Goal: Task Accomplishment & Management: Manage account settings

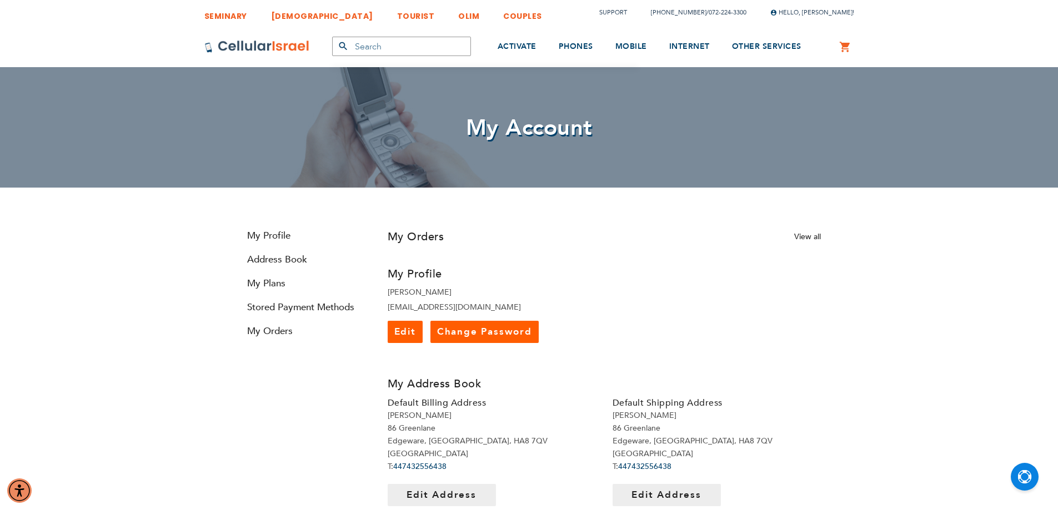
click at [497, 338] on link "Change Password" at bounding box center [484, 332] width 108 height 22
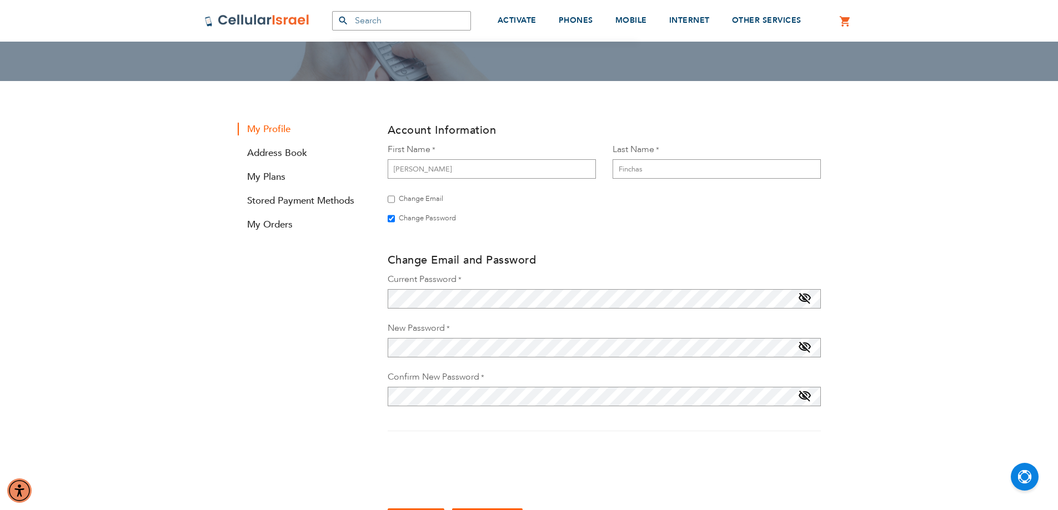
scroll to position [111, 0]
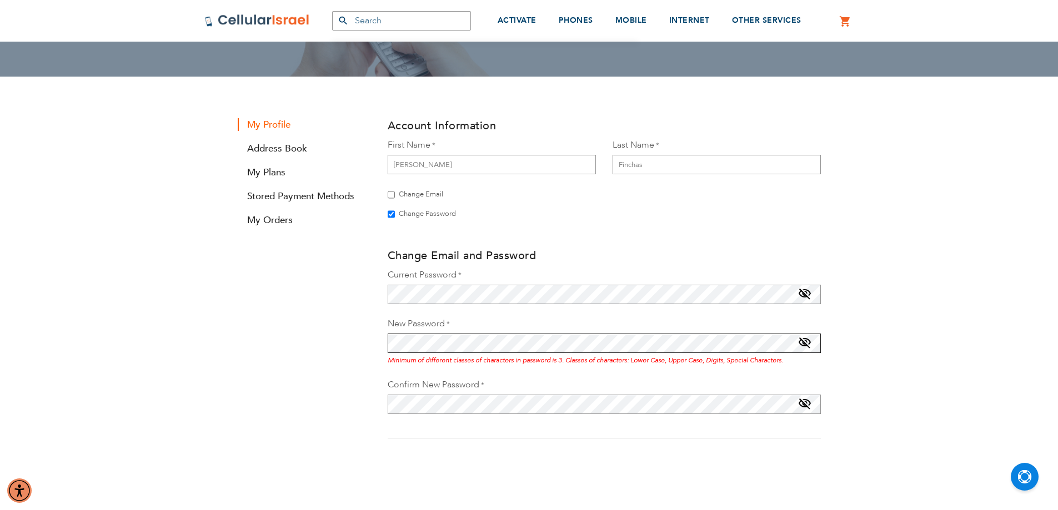
click at [366, 341] on div "Account Information First Name [PERSON_NAME] Last Name [GEOGRAPHIC_DATA] Change…" at bounding box center [529, 387] width 600 height 548
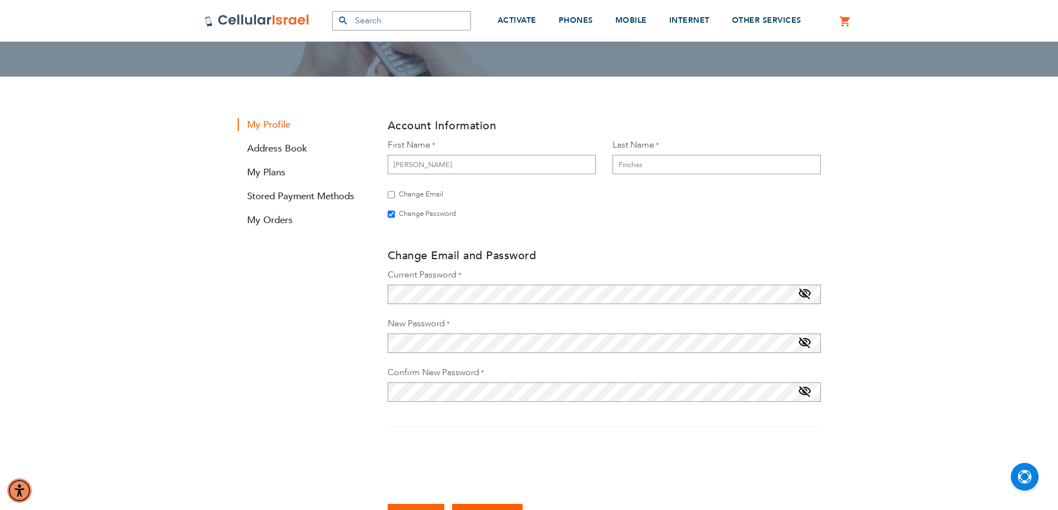
checkbox input "true"
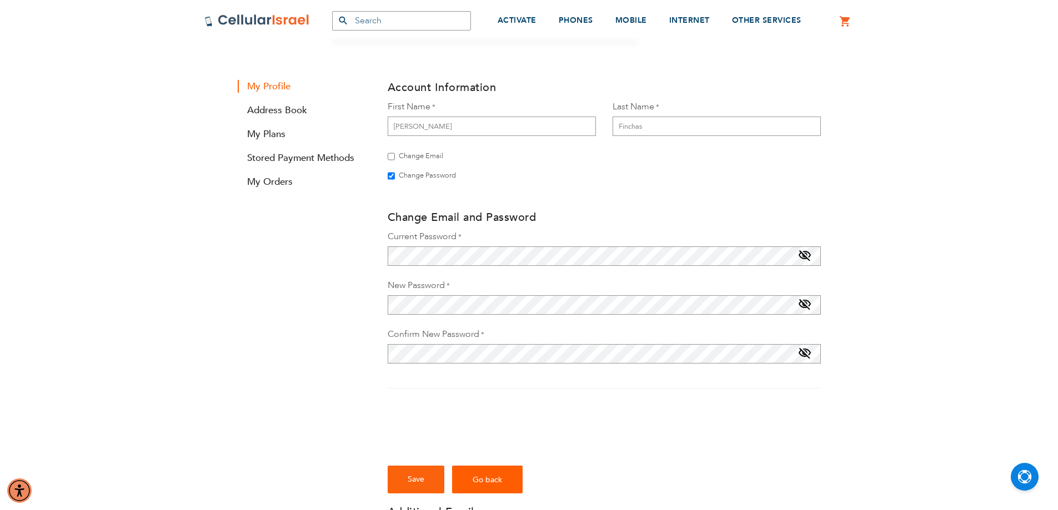
scroll to position [167, 0]
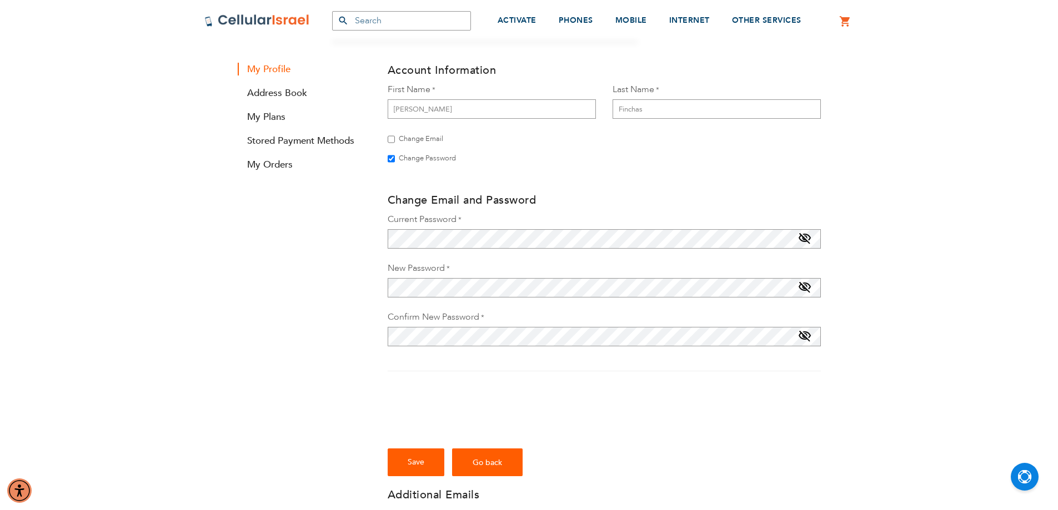
click at [424, 459] on span "Save" at bounding box center [416, 462] width 17 height 11
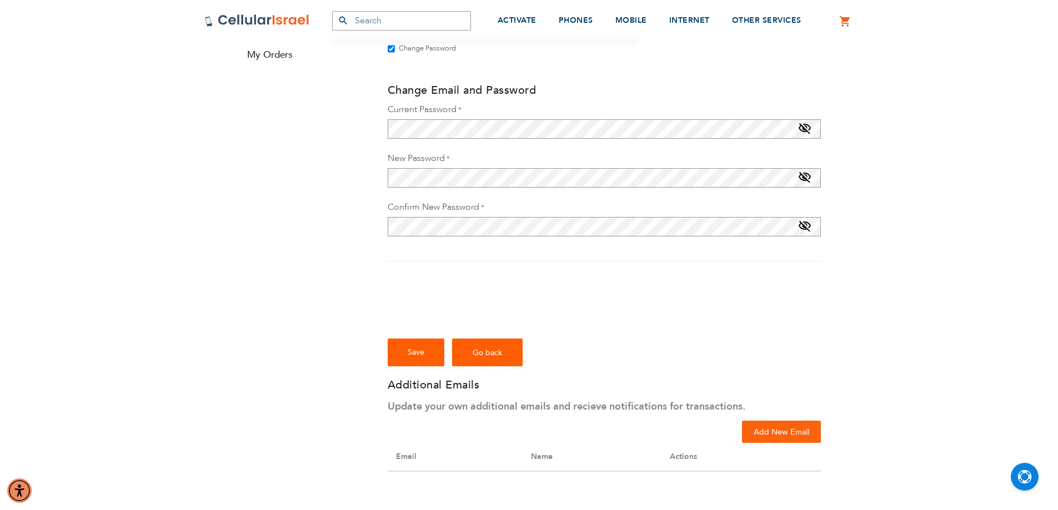
scroll to position [278, 0]
